Goal: Task Accomplishment & Management: Use online tool/utility

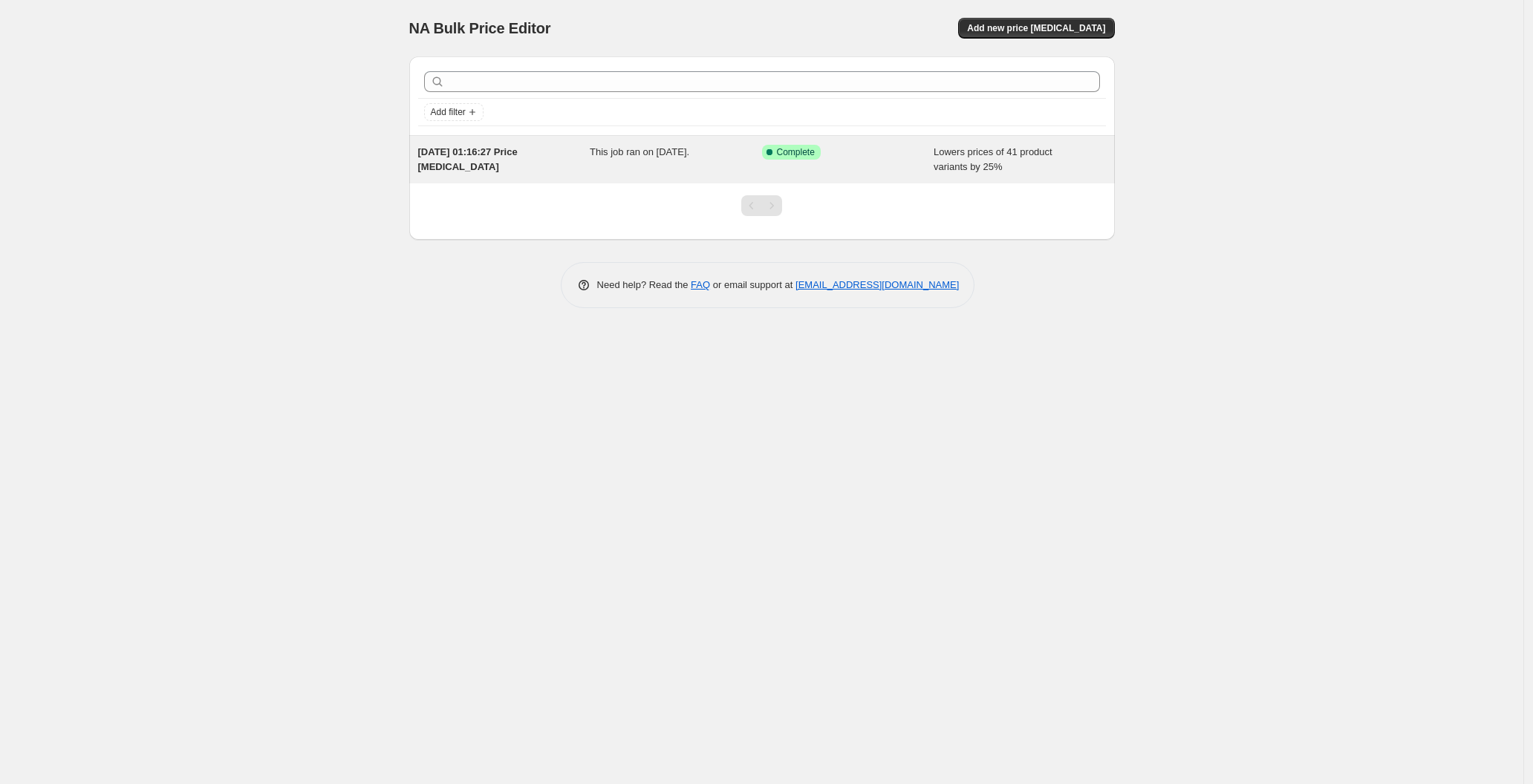
click at [598, 165] on div "This job ran on 17. August 2025." at bounding box center [676, 160] width 173 height 29
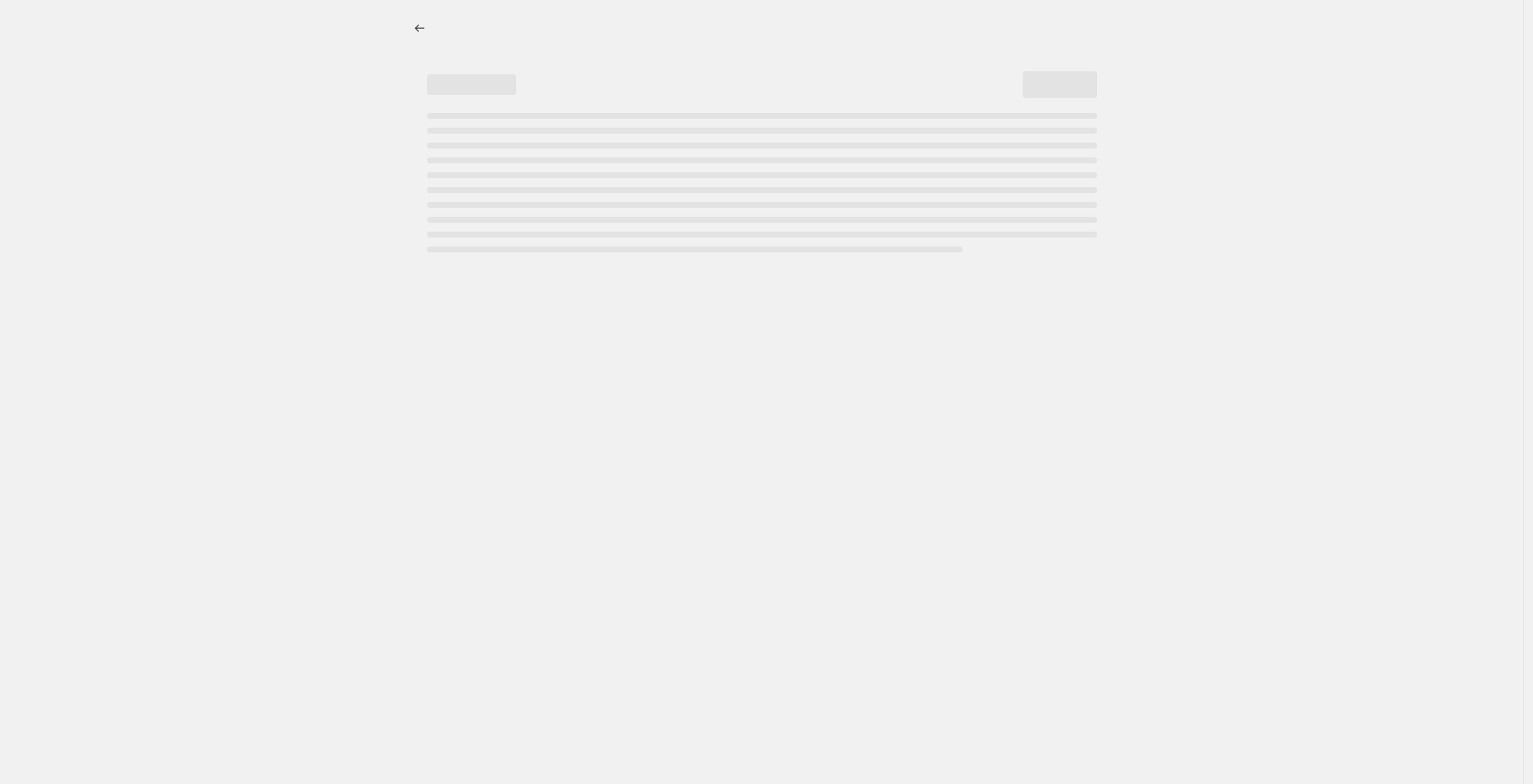
select select "percentage"
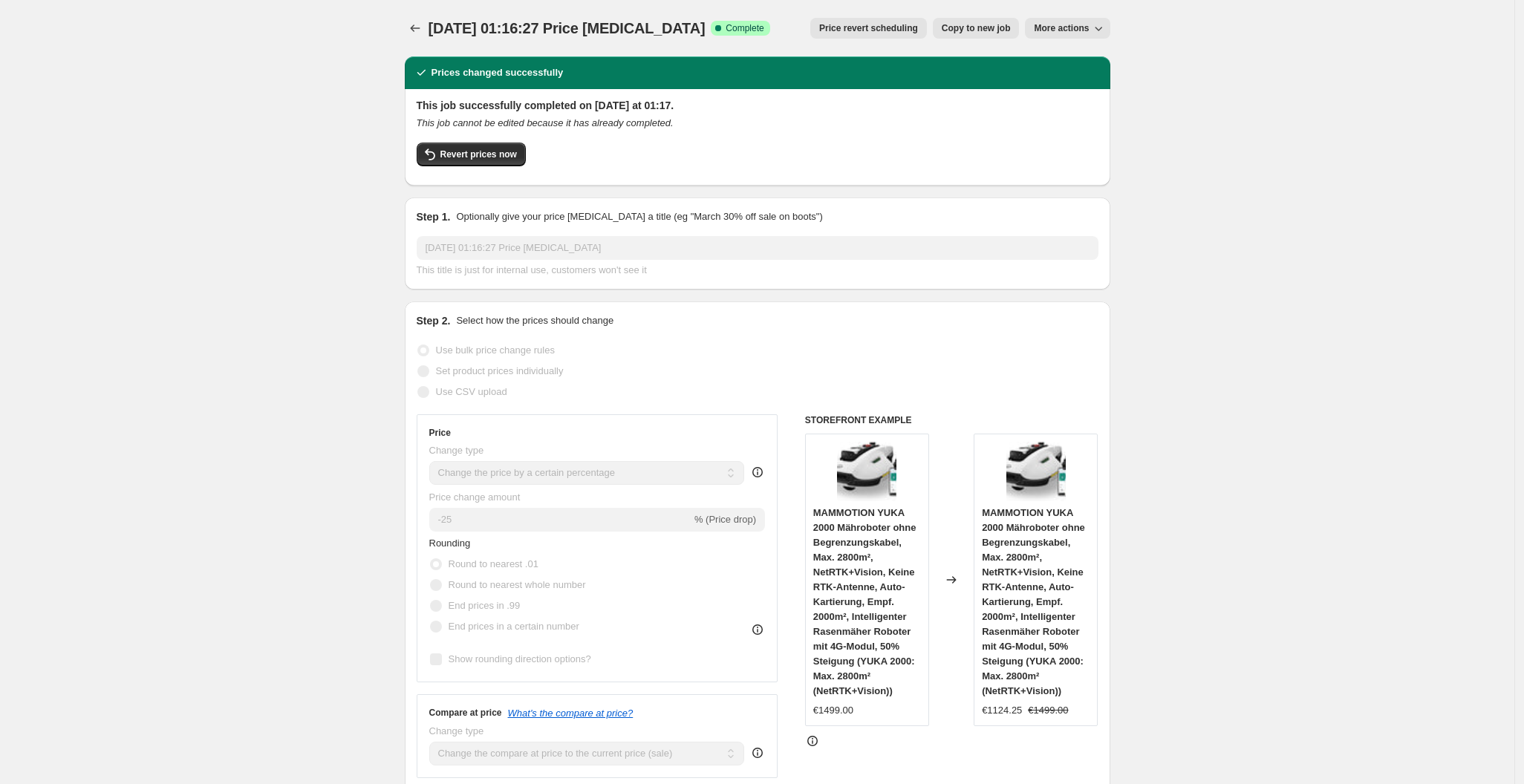
click at [437, 142] on div "This job successfully completed on 17. August 2025 at 01:17. This job cannot be…" at bounding box center [757, 136] width 682 height 76
click at [447, 144] on button "Revert prices now" at bounding box center [471, 154] width 109 height 24
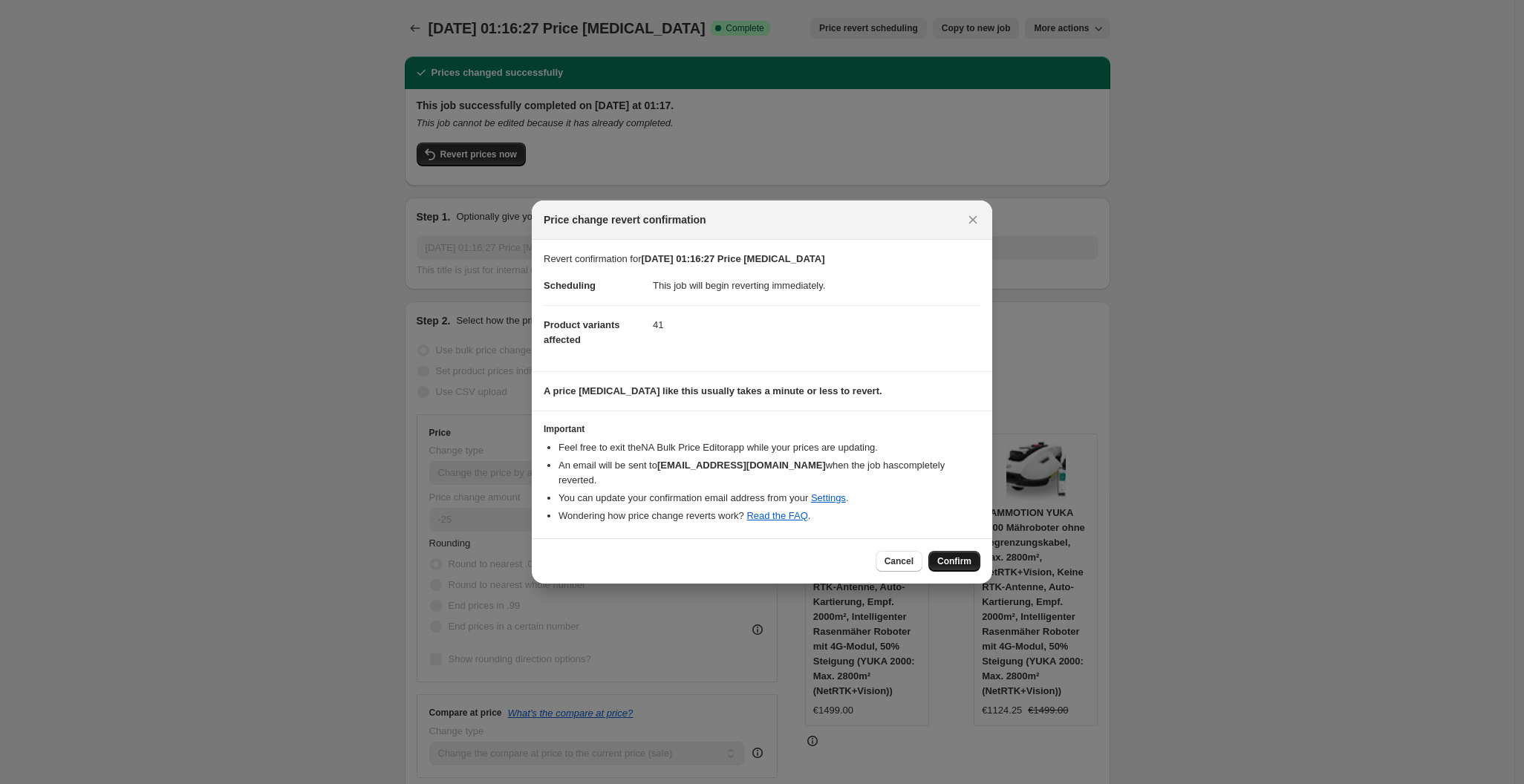
click at [954, 556] on span "Confirm" at bounding box center [954, 561] width 34 height 12
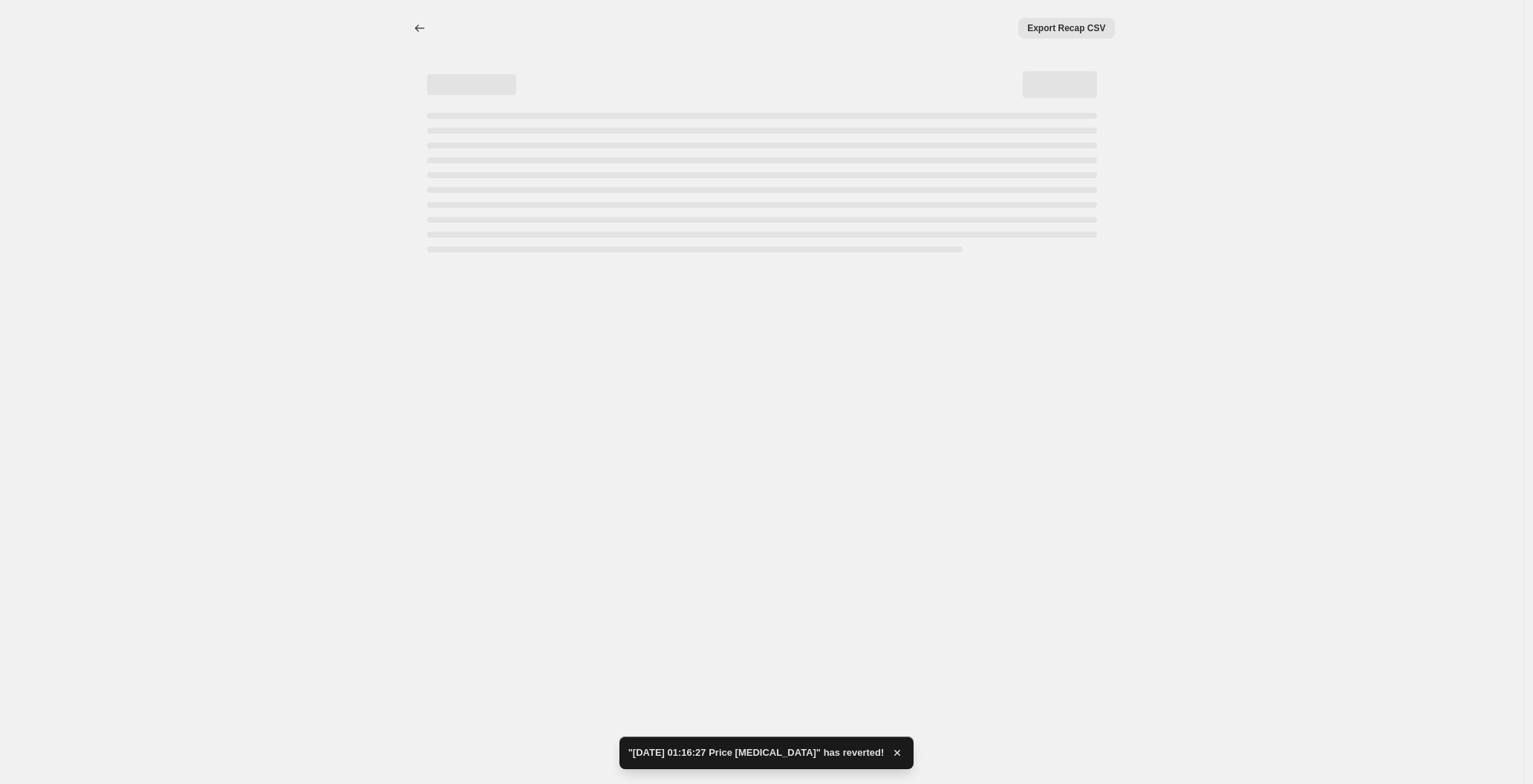
select select "percentage"
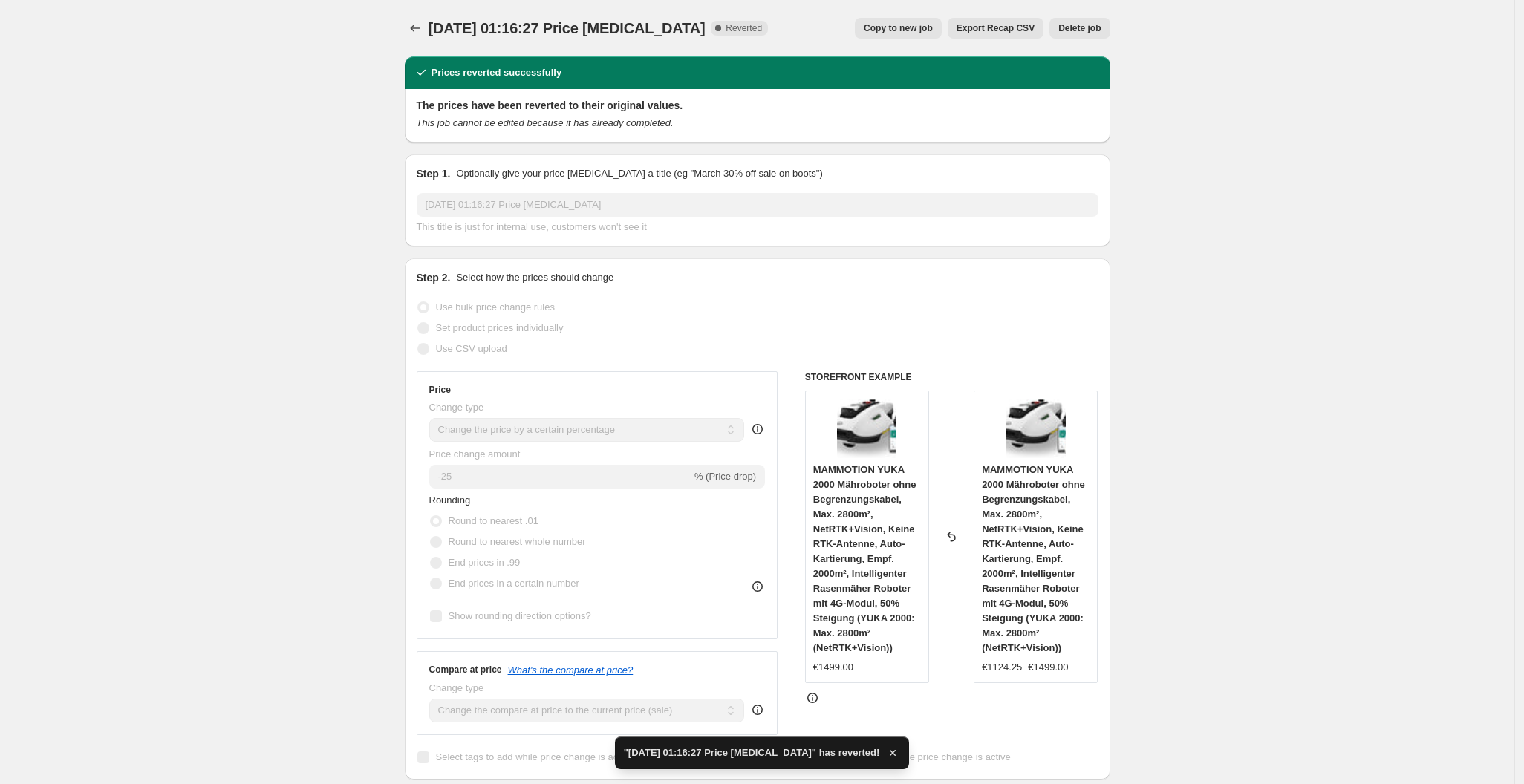
click at [1093, 33] on span "Delete job" at bounding box center [1080, 28] width 43 height 12
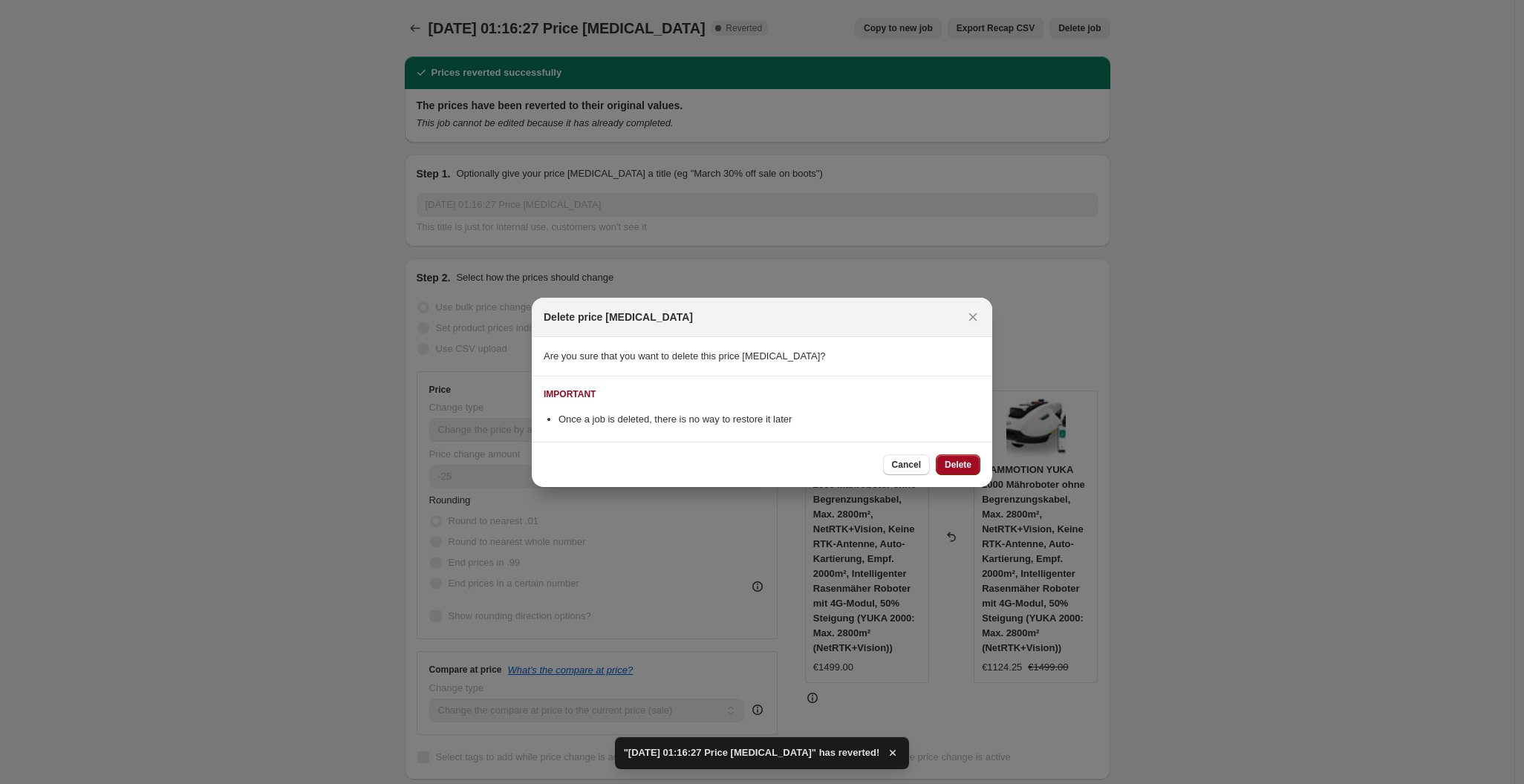
click at [950, 471] on button "Delete" at bounding box center [958, 464] width 44 height 20
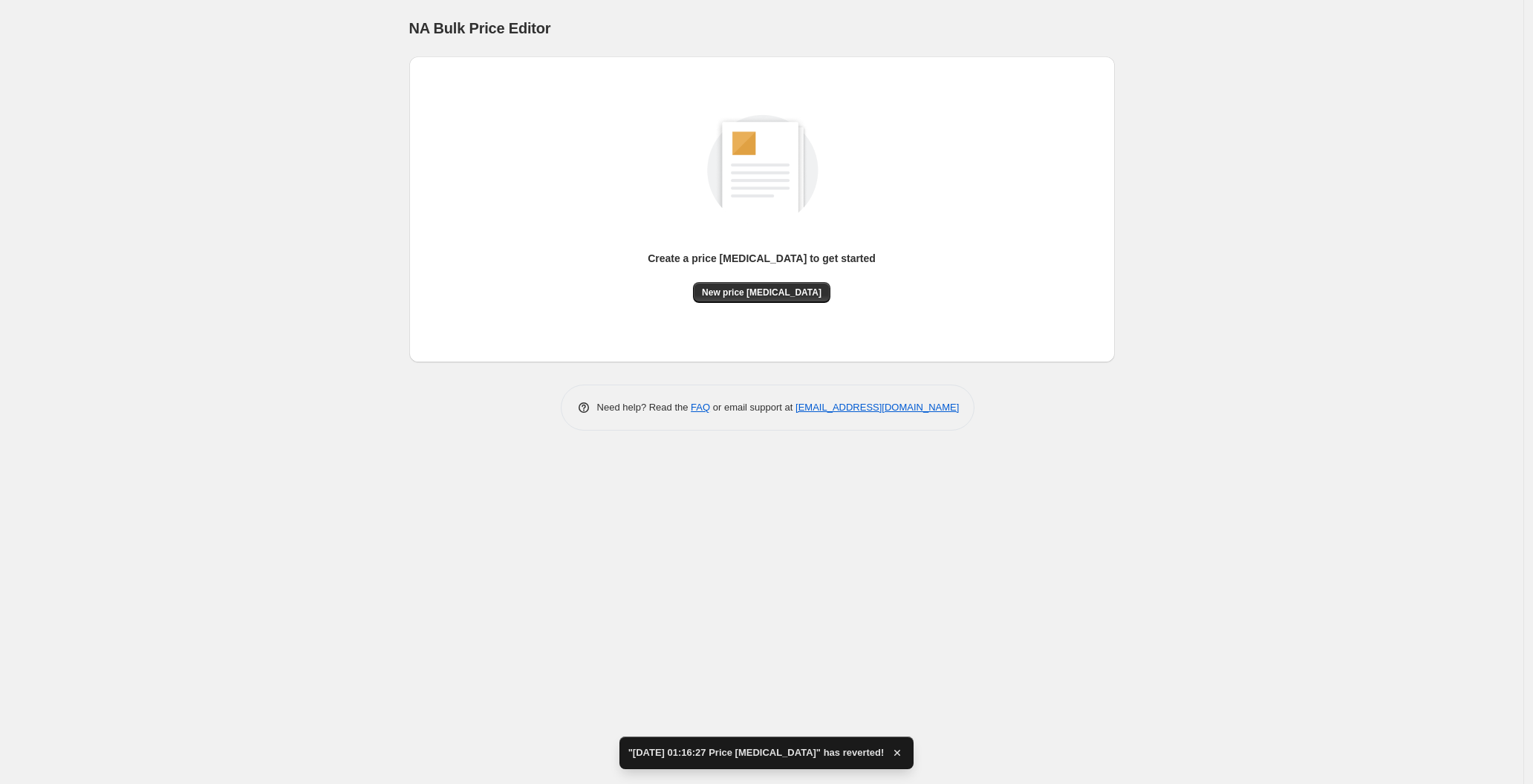
click at [775, 279] on div "Create a price change job to get started" at bounding box center [761, 267] width 228 height 31
click at [767, 286] on div "Create a price change job to get started New price change job" at bounding box center [761, 277] width 228 height 52
click at [732, 291] on span "New price change job" at bounding box center [762, 292] width 119 height 12
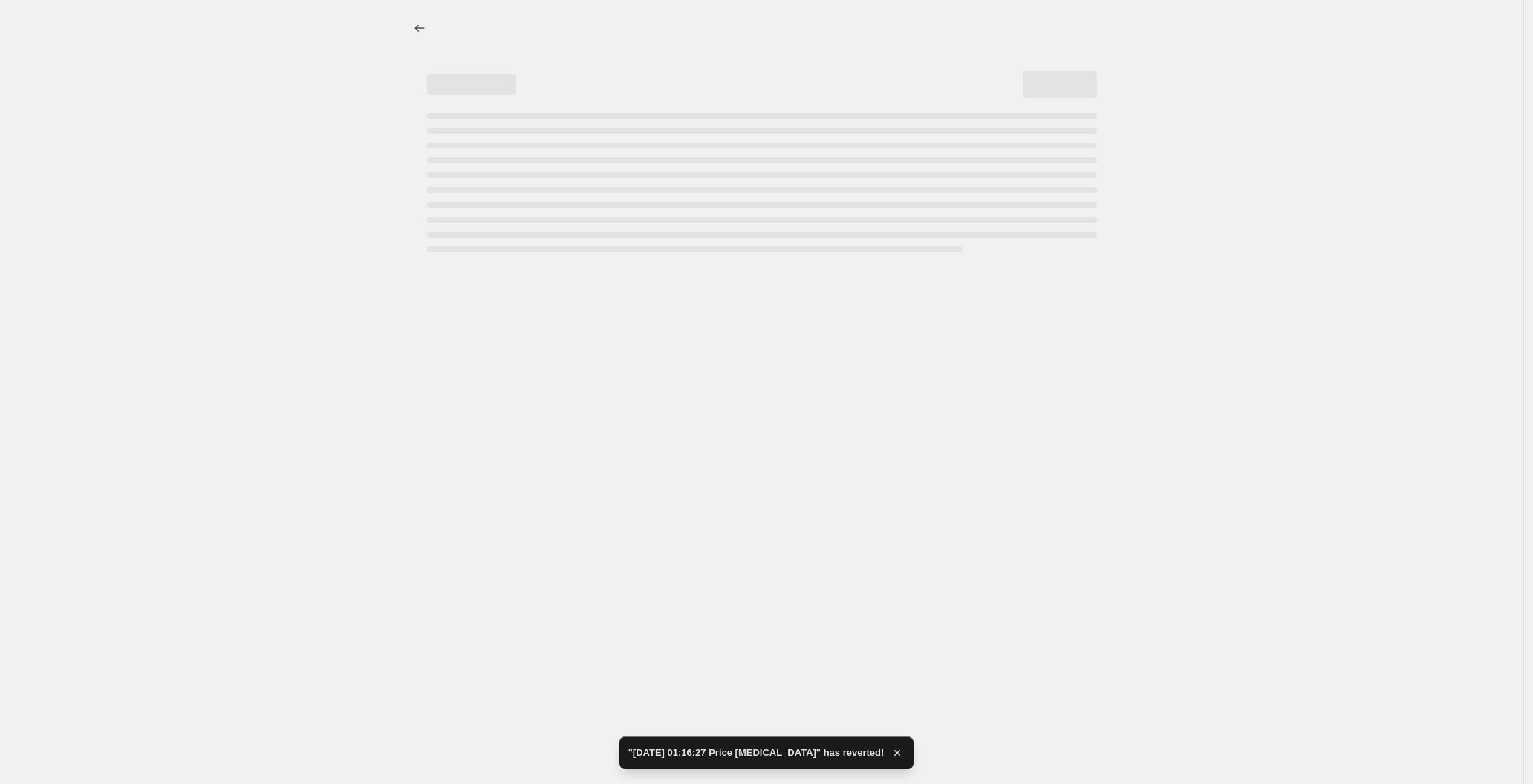
select select "percentage"
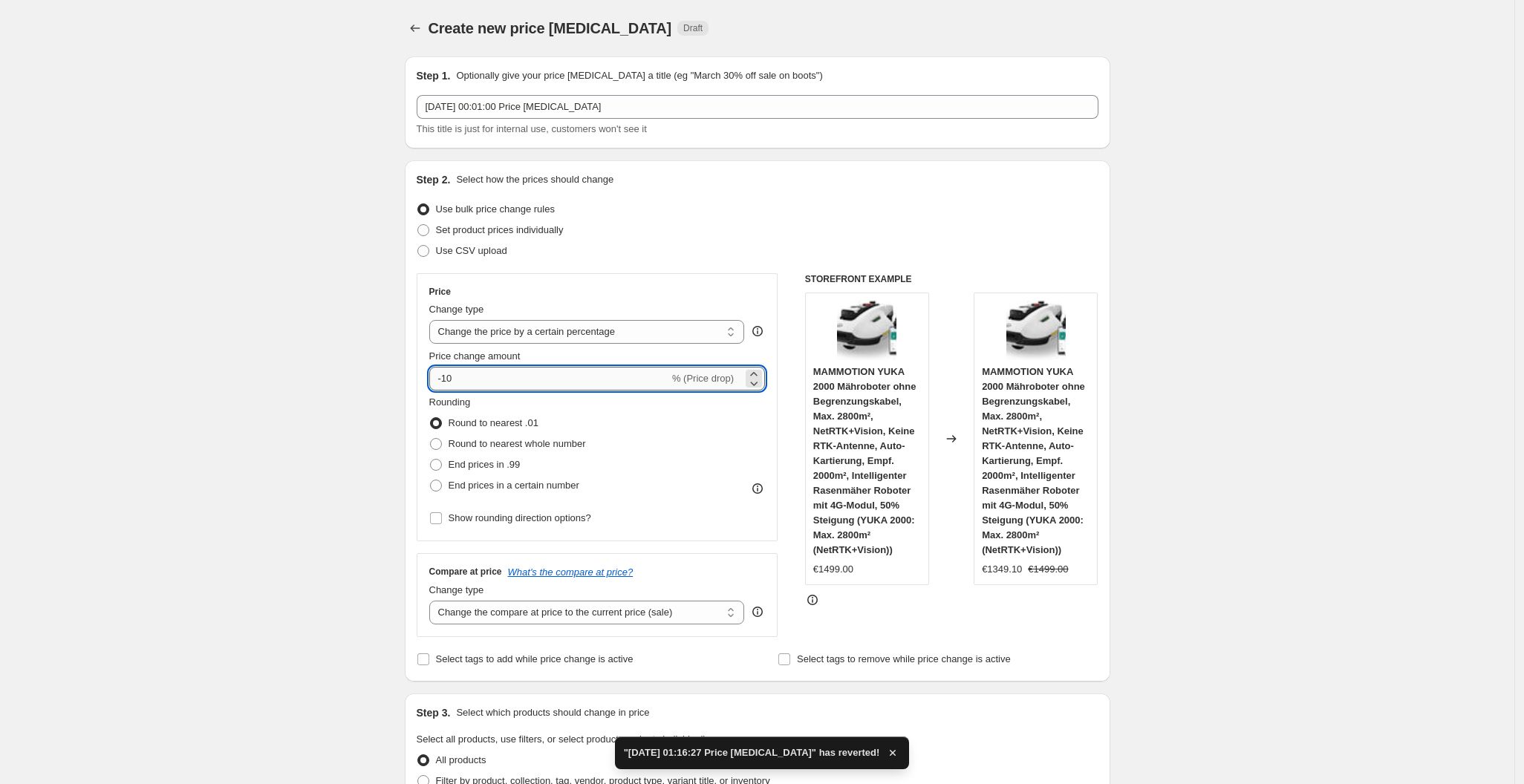
click at [521, 382] on input "-10" at bounding box center [548, 378] width 240 height 24
type input "-1"
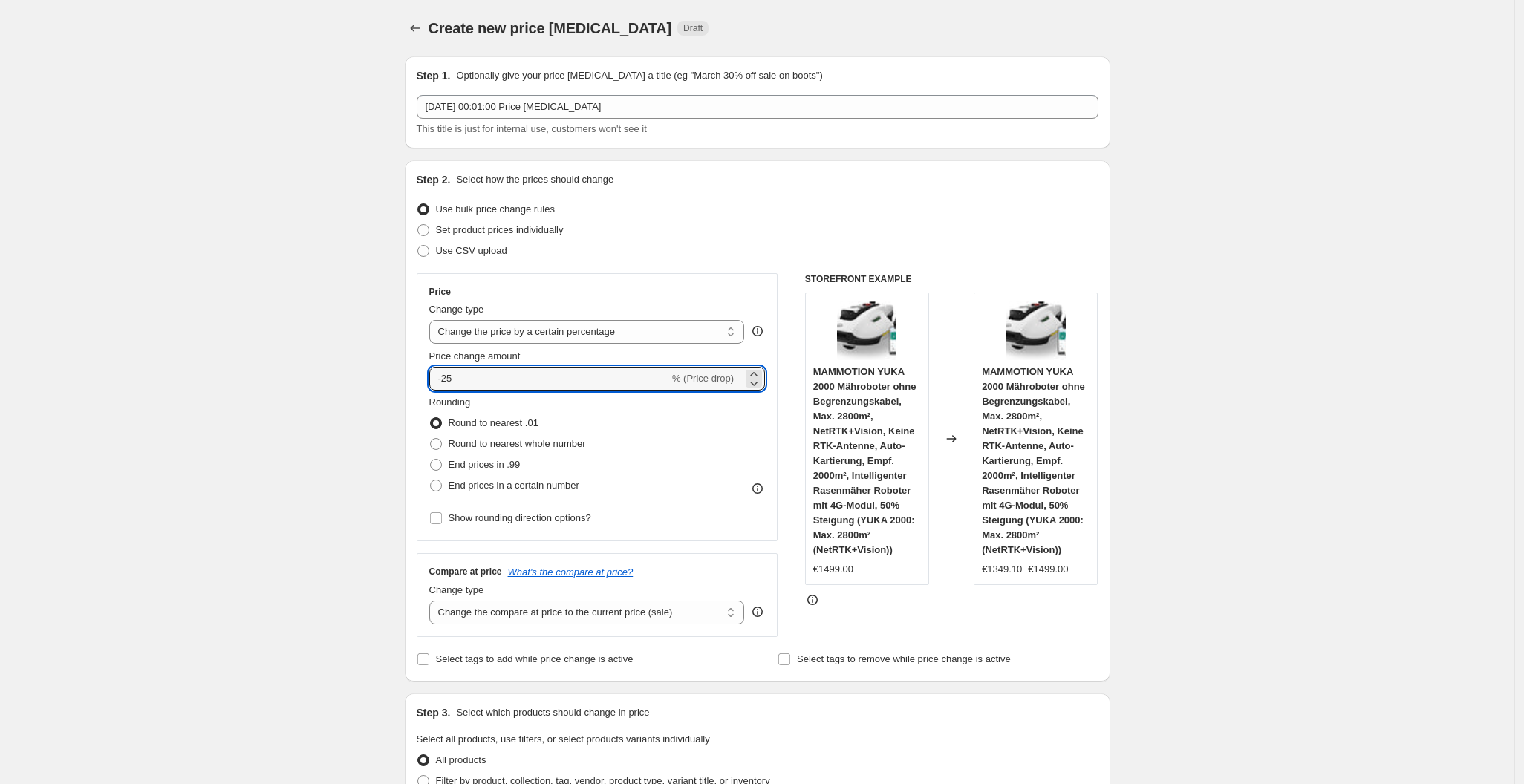
type input "-25"
click at [742, 253] on div "Use CSV upload" at bounding box center [757, 250] width 682 height 20
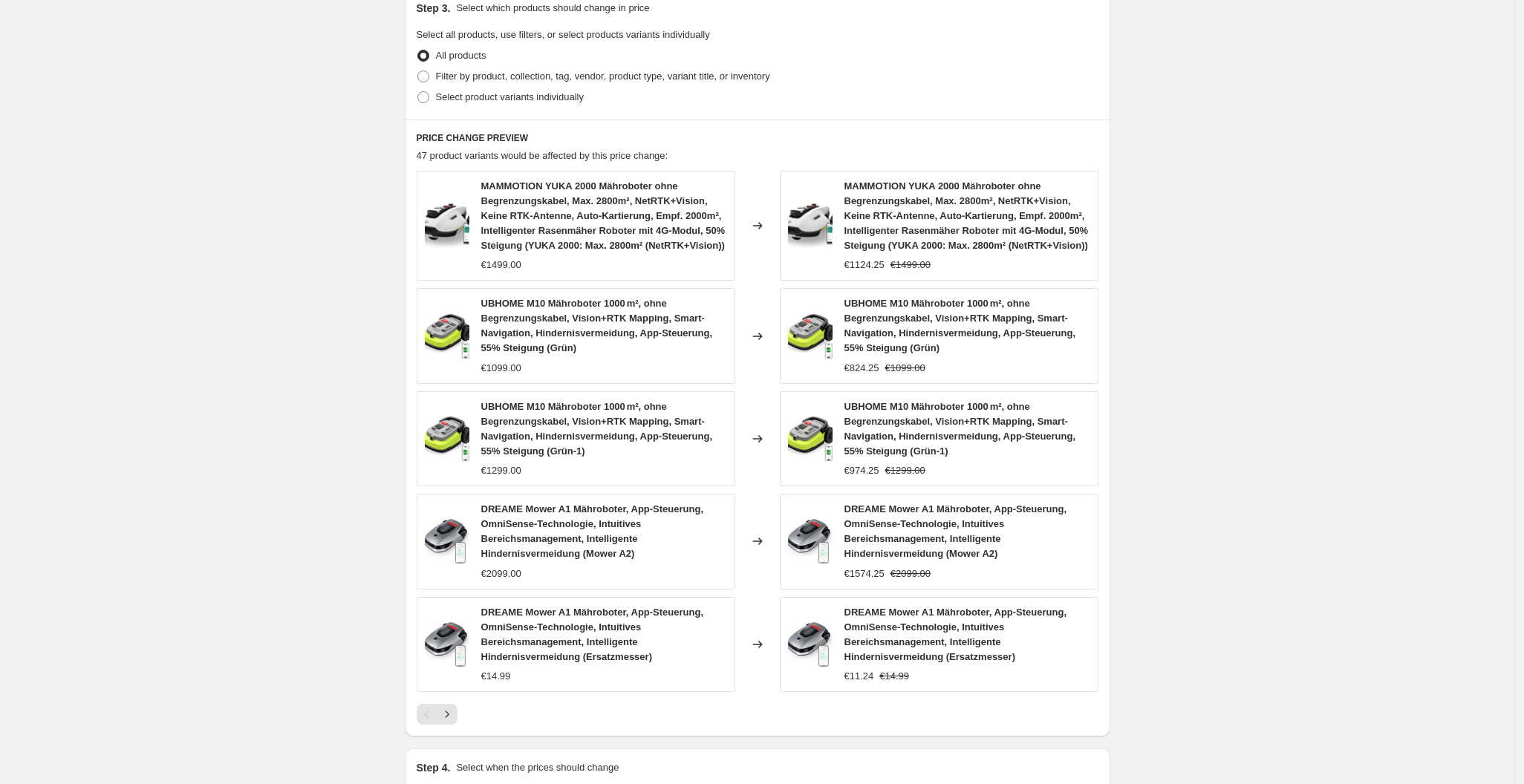
scroll to position [891, 0]
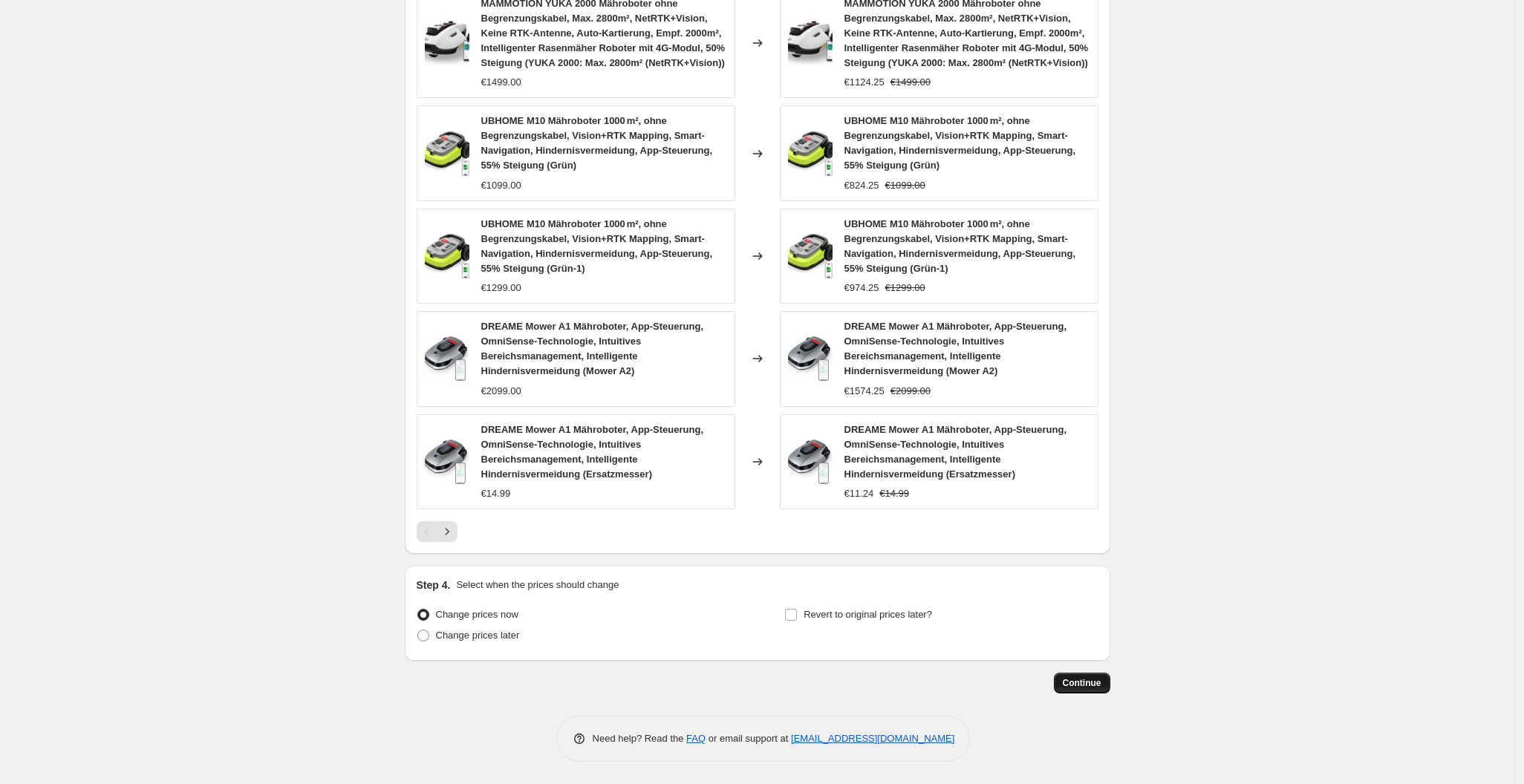
click at [1097, 687] on span "Continue" at bounding box center [1082, 683] width 38 height 12
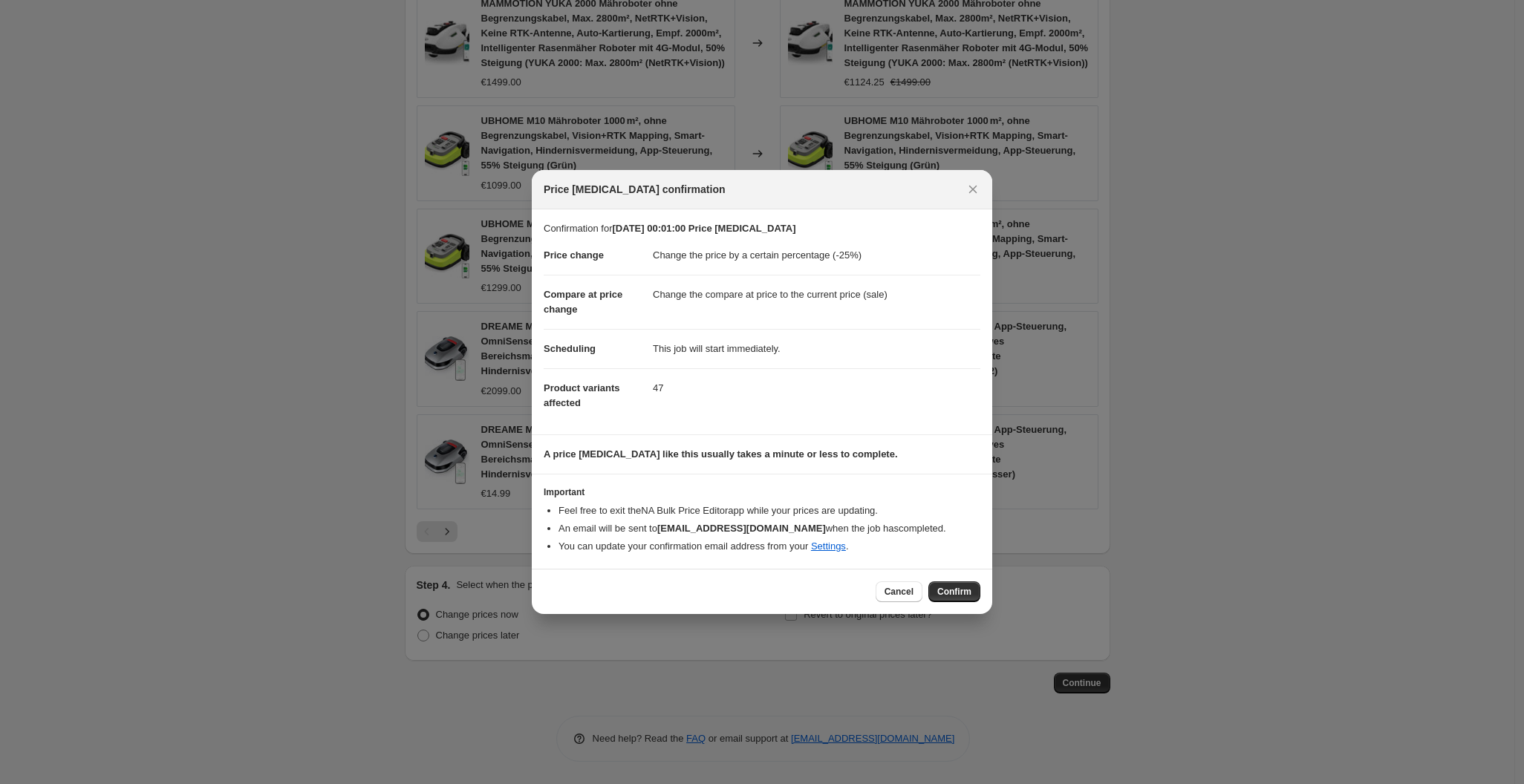
click at [963, 591] on span "Confirm" at bounding box center [954, 592] width 34 height 12
click at [963, 591] on div "Cancel Confirm" at bounding box center [928, 592] width 105 height 20
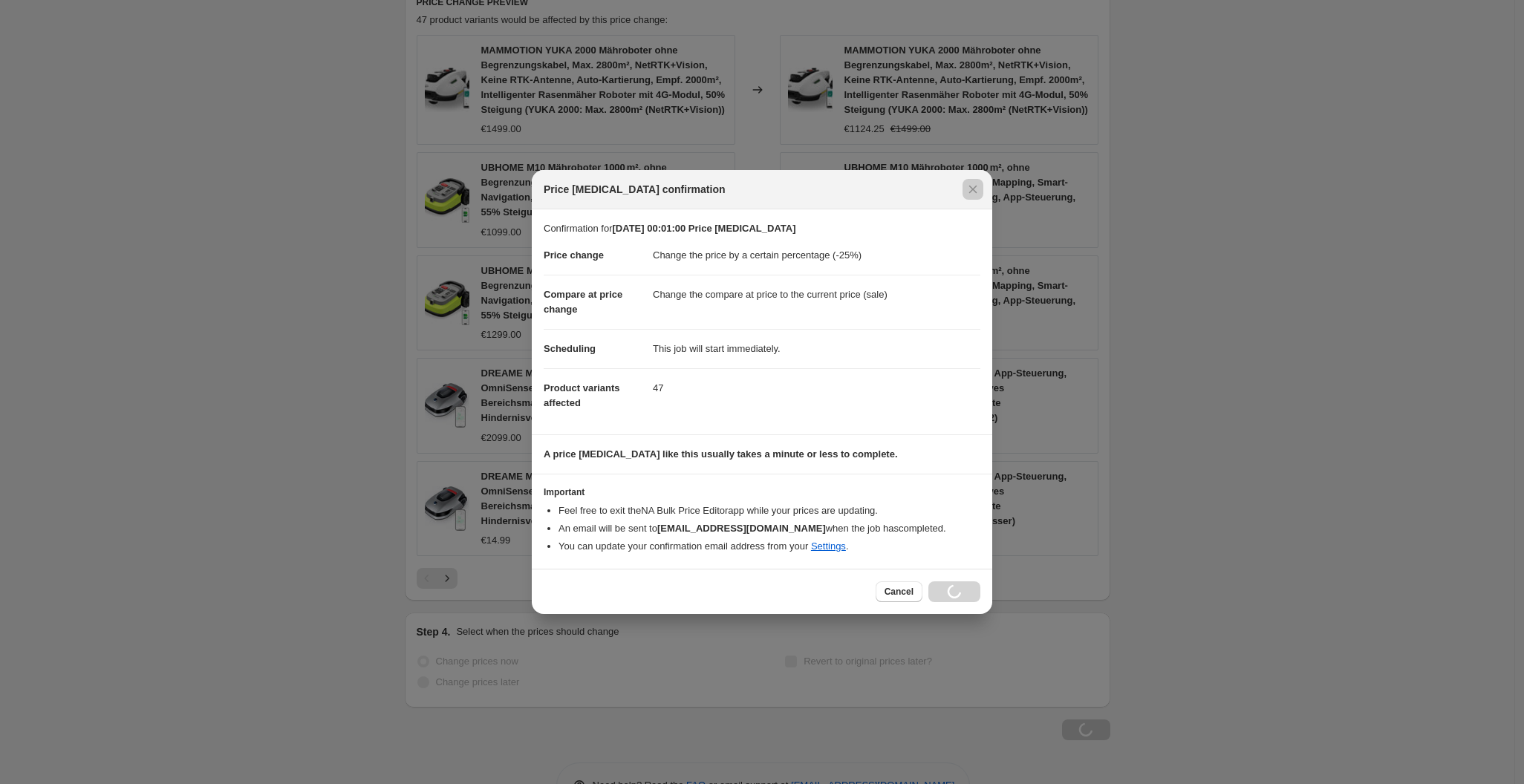
click at [1180, 327] on div at bounding box center [762, 392] width 1524 height 784
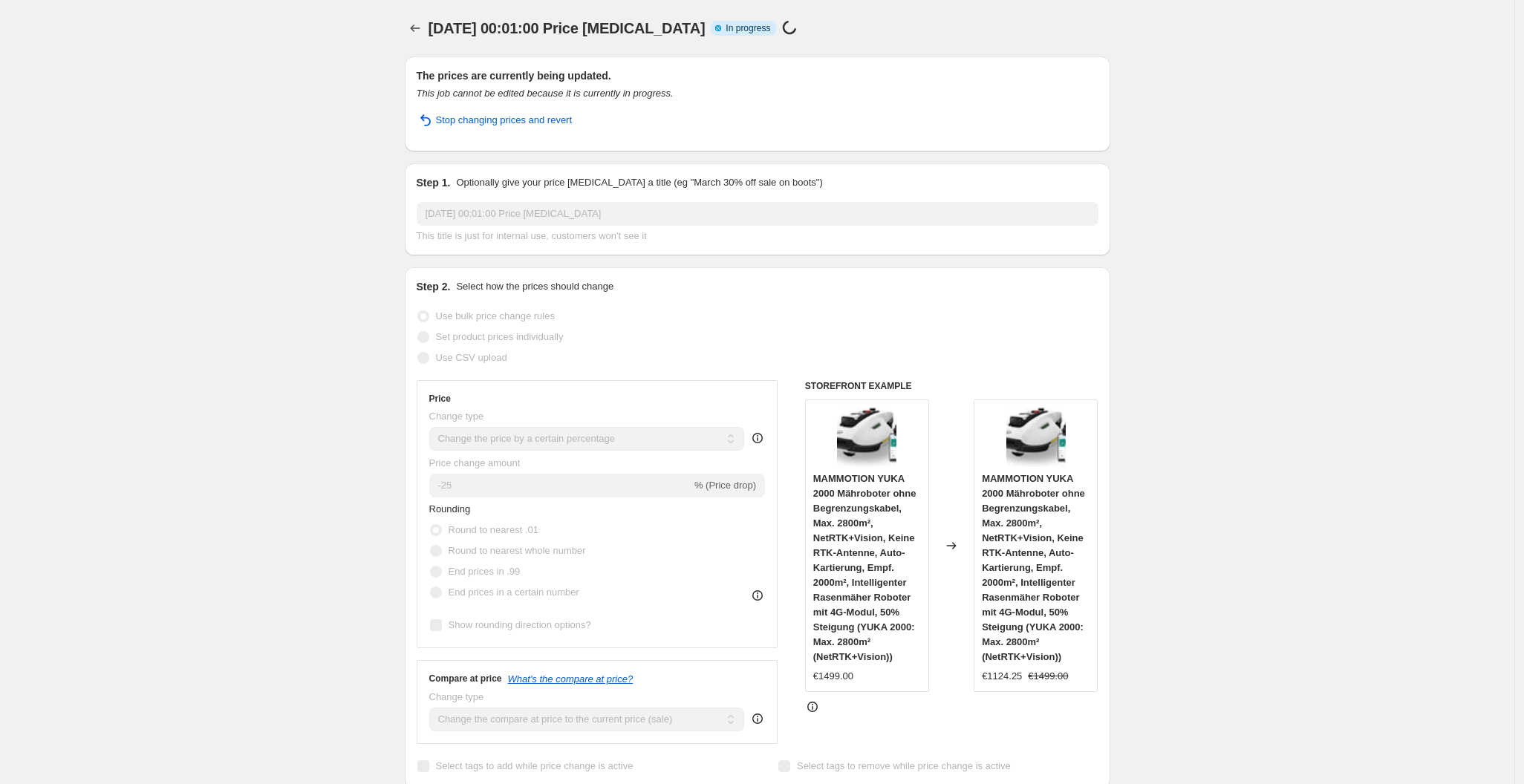
select select "percentage"
